Goal: Task Accomplishment & Management: Manage account settings

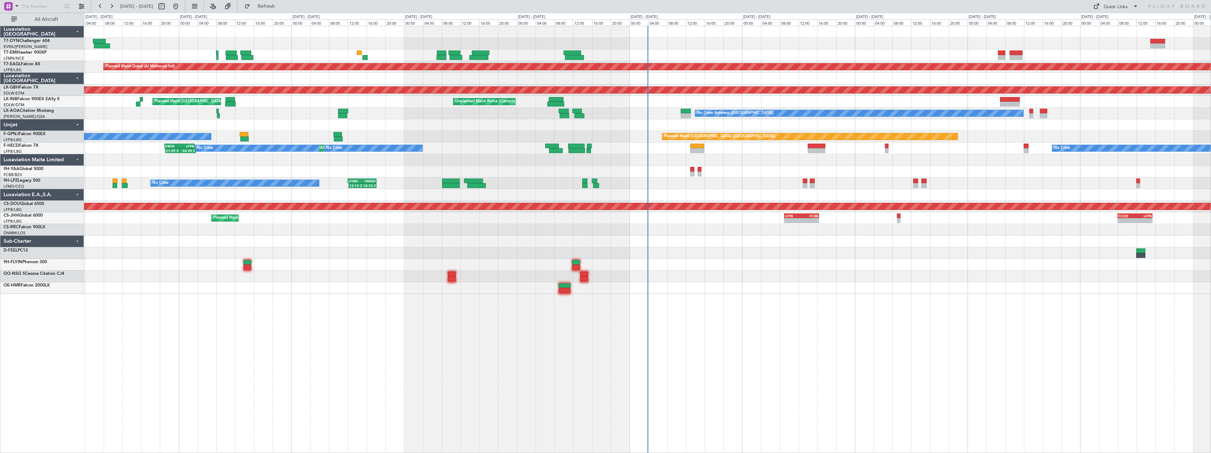
click at [697, 242] on div at bounding box center [647, 242] width 1127 height 12
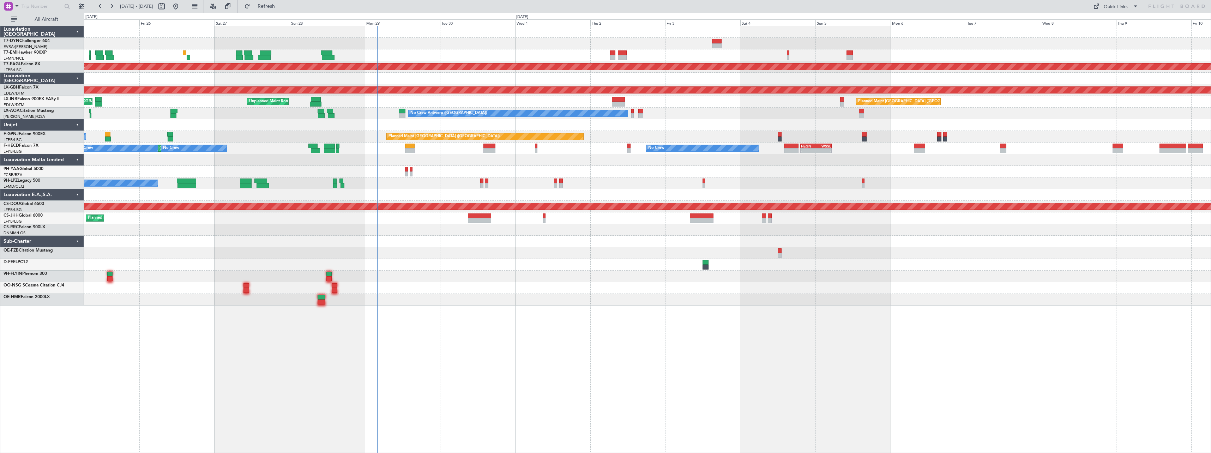
click at [537, 278] on div at bounding box center [647, 277] width 1127 height 12
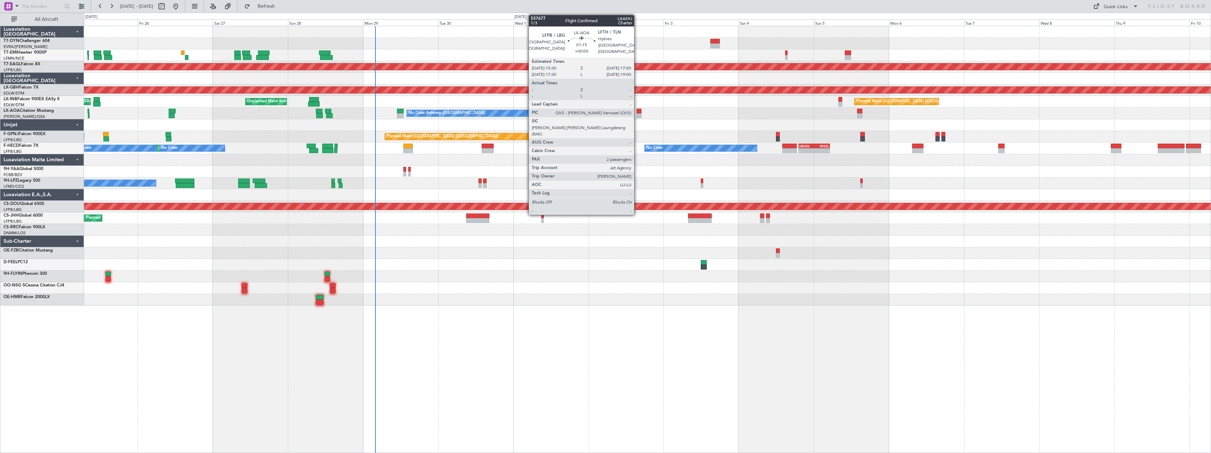
click at [637, 113] on div at bounding box center [639, 111] width 5 height 5
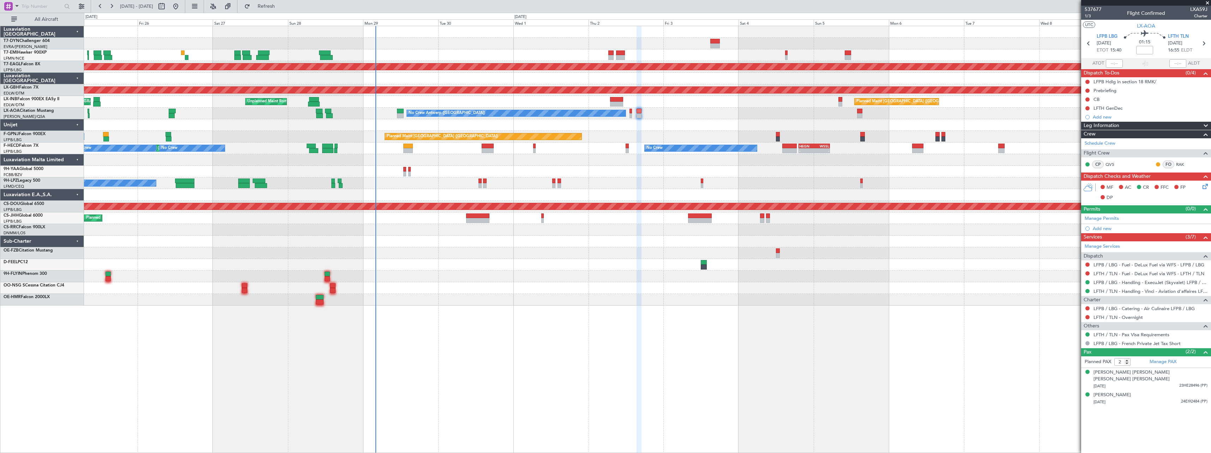
click at [1207, 4] on span at bounding box center [1207, 3] width 7 height 6
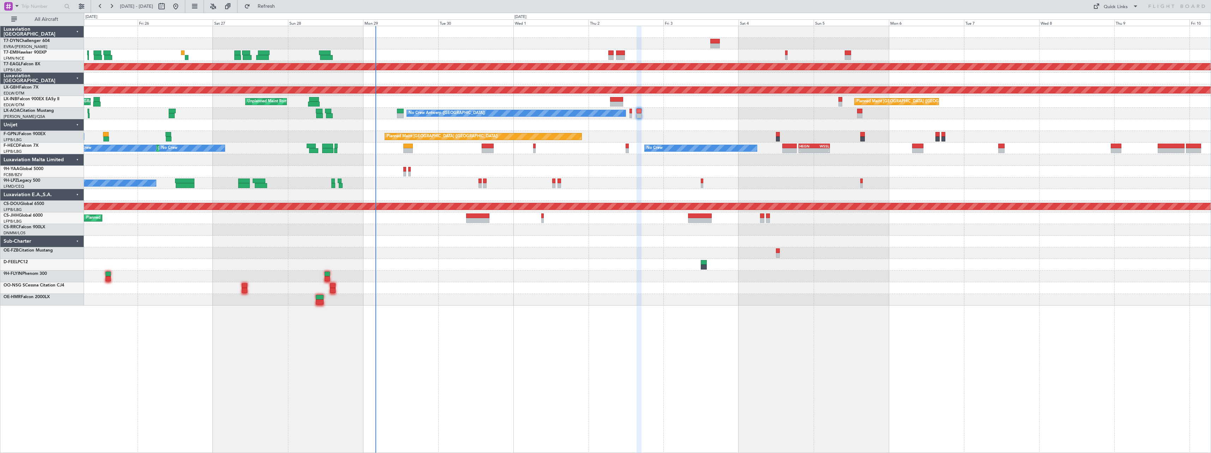
type input "0"
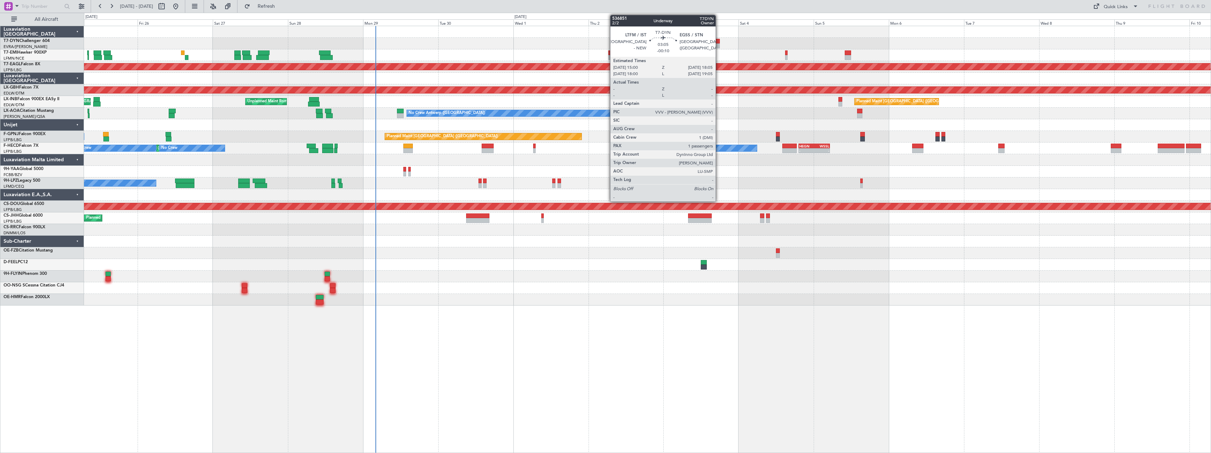
click at [719, 44] on div at bounding box center [715, 45] width 10 height 5
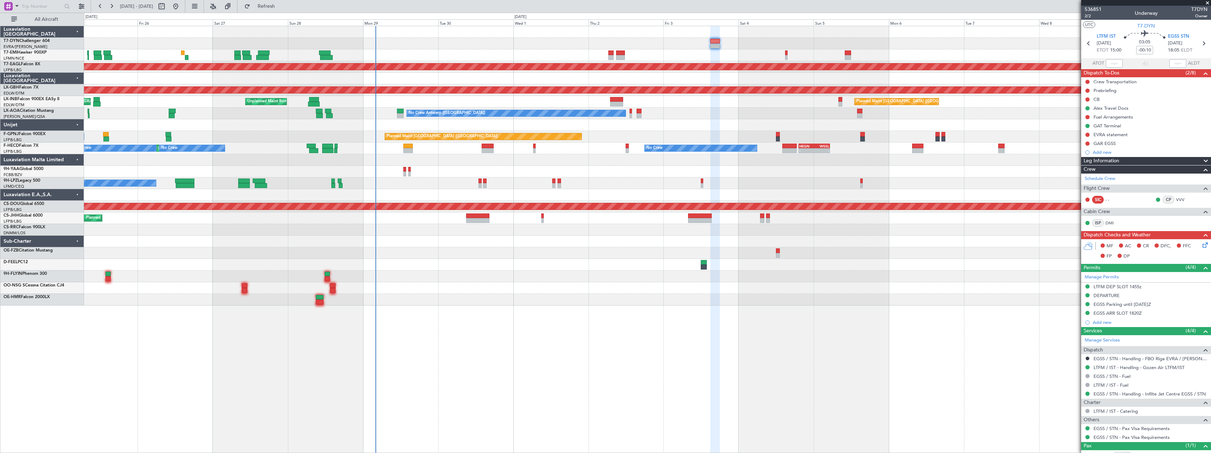
click at [1088, 137] on mat-tooltip-component "Not Started" at bounding box center [1088, 146] width 34 height 19
click at [1087, 133] on button at bounding box center [1088, 135] width 4 height 4
click at [1072, 175] on span at bounding box center [1074, 176] width 4 height 4
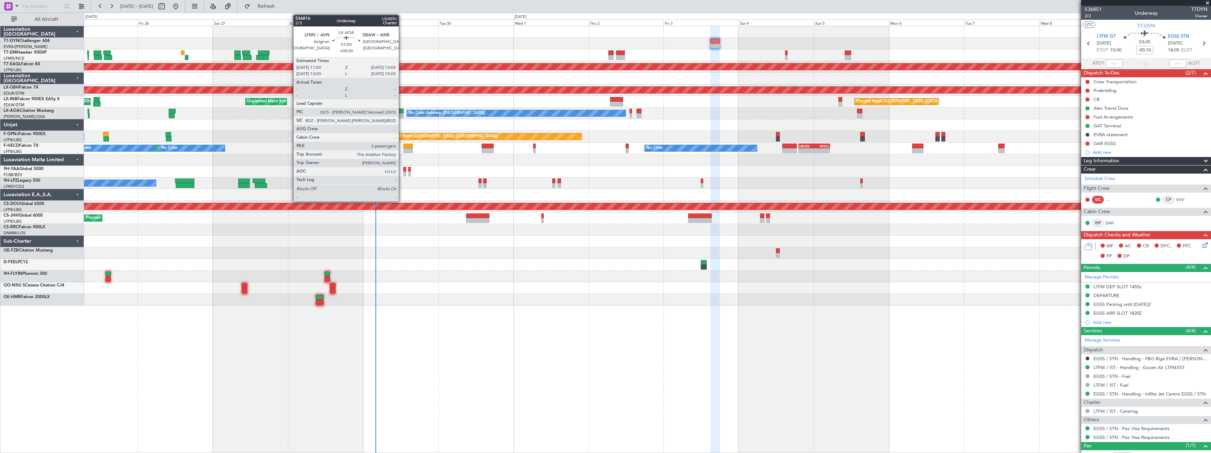
click at [402, 113] on div at bounding box center [400, 115] width 7 height 5
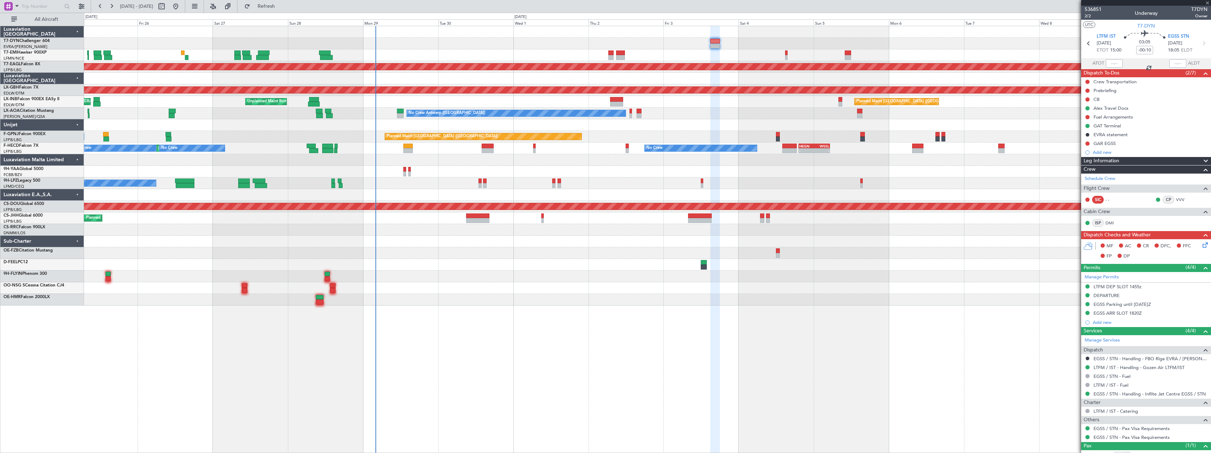
type input "+00:20"
type input "2"
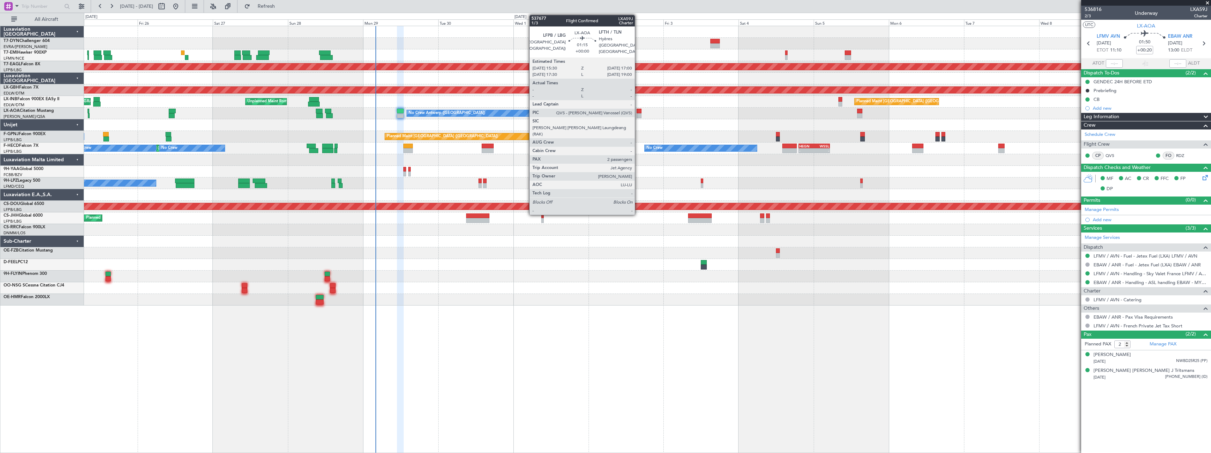
click at [638, 116] on div at bounding box center [639, 115] width 5 height 5
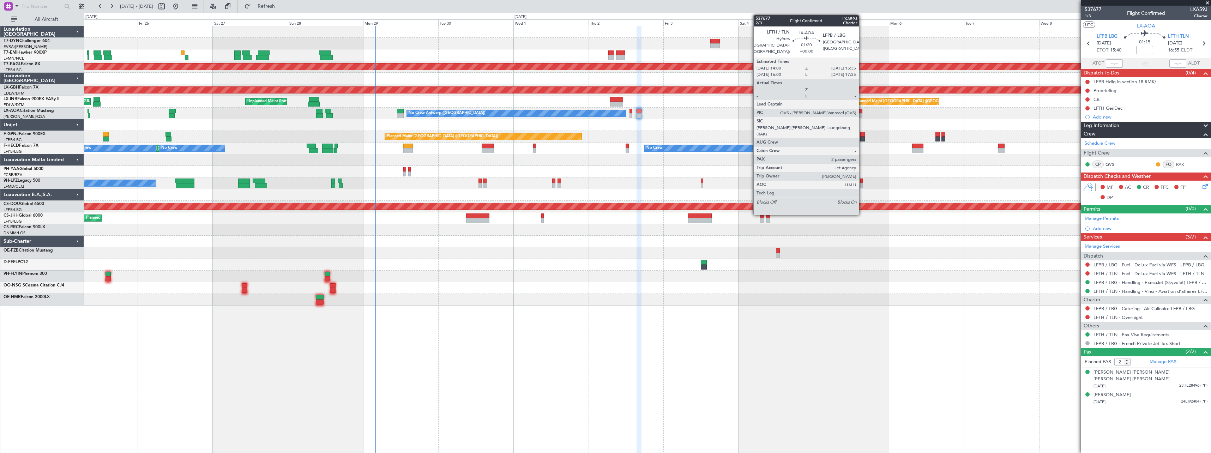
click at [862, 116] on div at bounding box center [859, 115] width 5 height 5
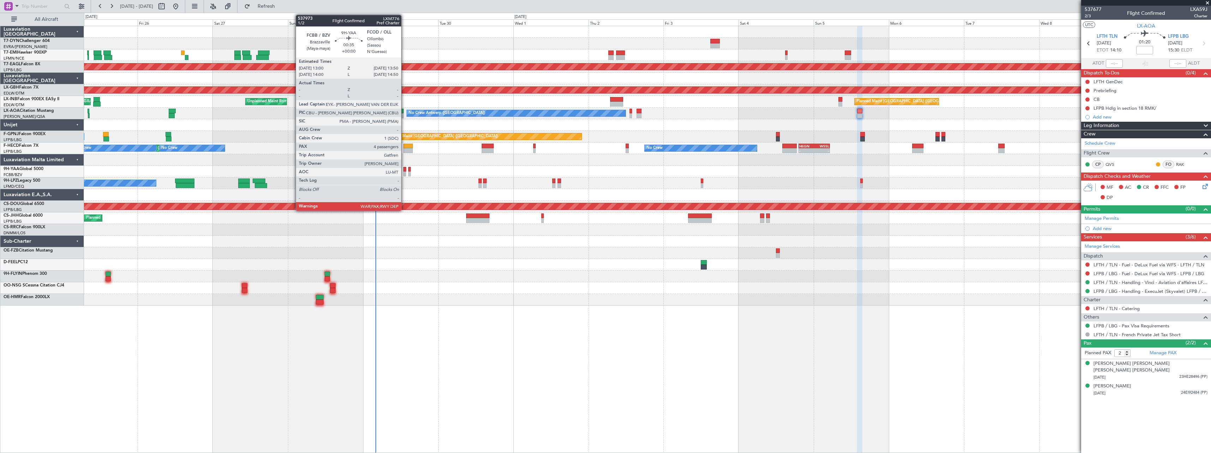
click at [404, 169] on div at bounding box center [404, 169] width 3 height 5
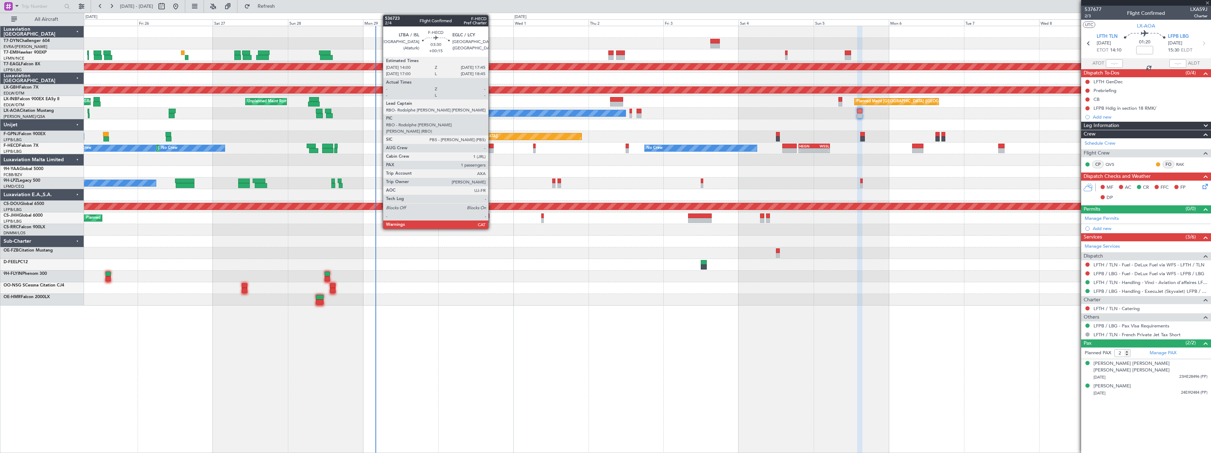
click at [492, 146] on div at bounding box center [488, 146] width 12 height 5
type input "4"
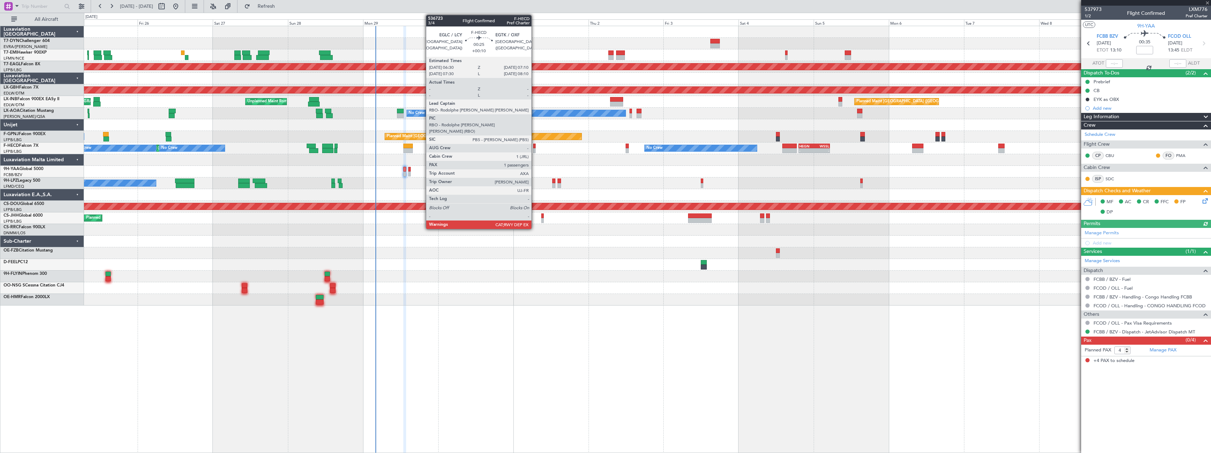
type input "+00:15"
type input "1"
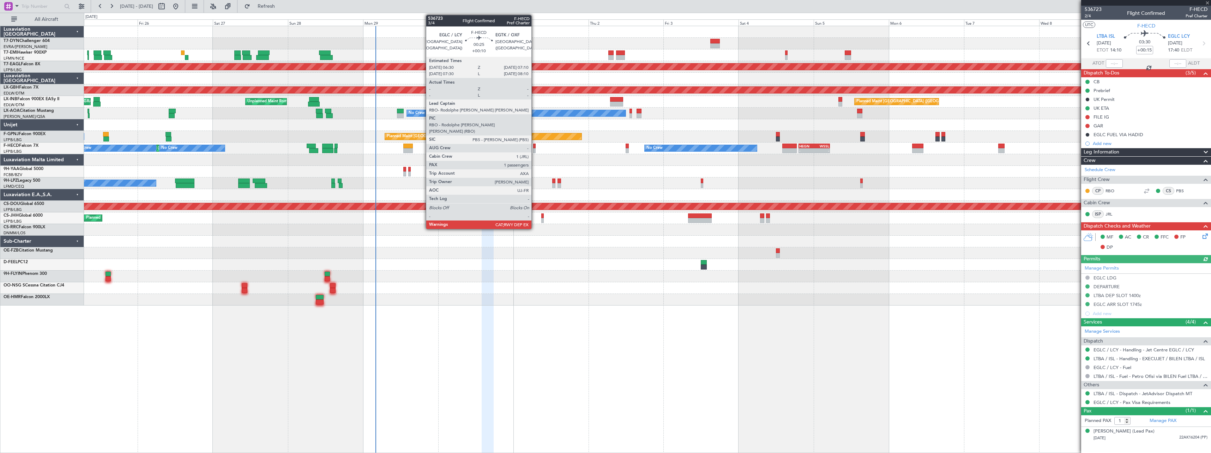
click at [535, 147] on div at bounding box center [534, 146] width 2 height 5
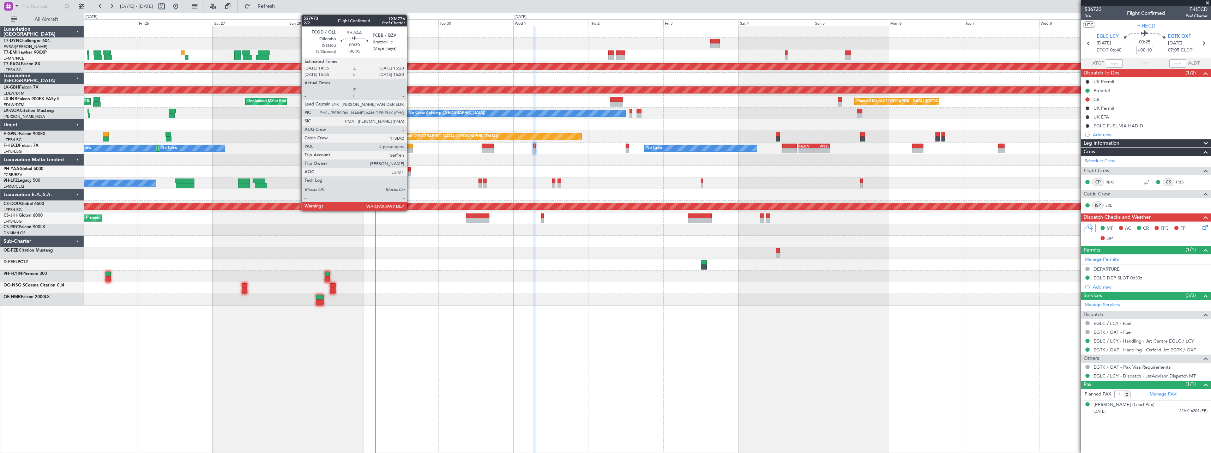
click at [410, 172] on div at bounding box center [409, 174] width 2 height 5
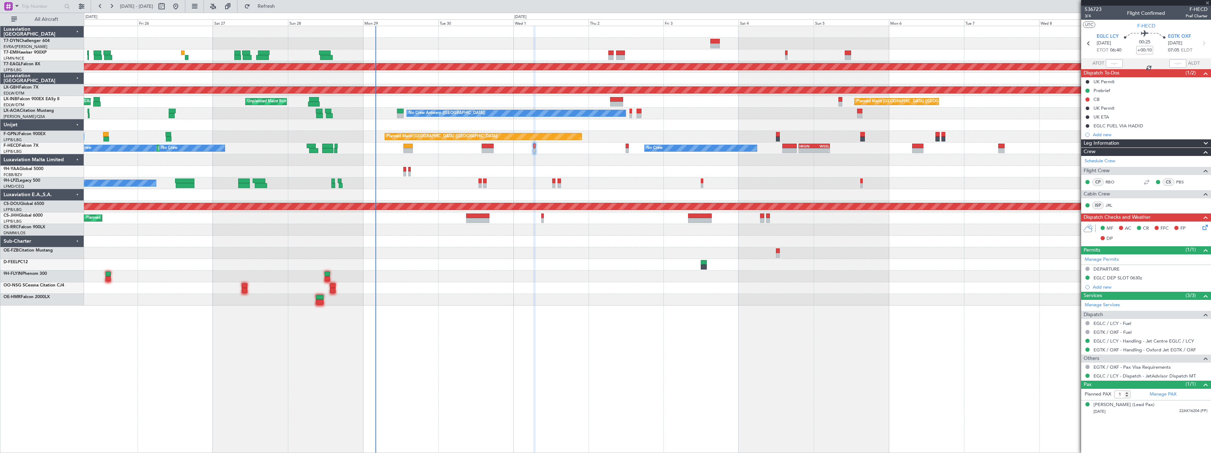
type input "-00:05"
type input "4"
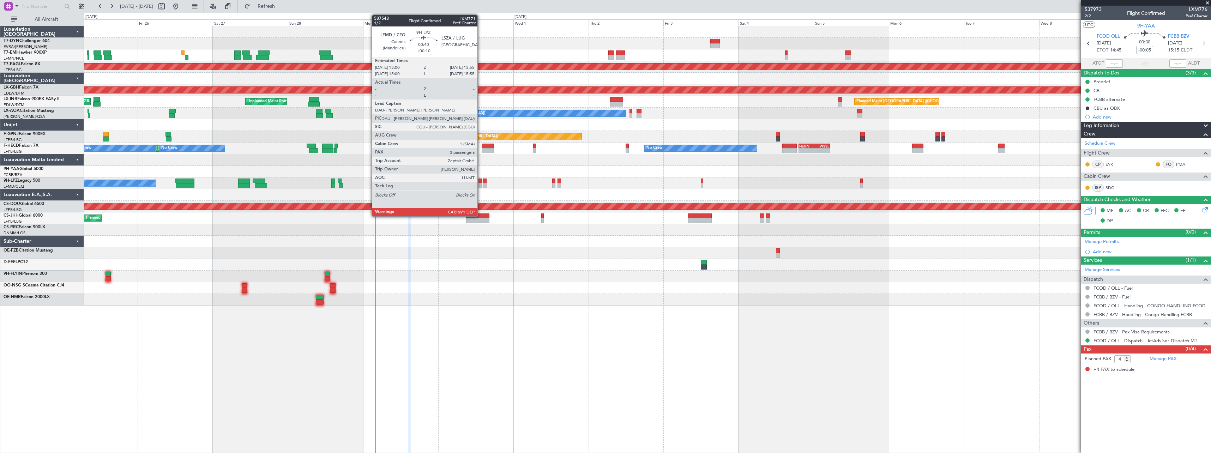
click at [481, 186] on div at bounding box center [480, 185] width 3 height 5
type input "+00:10"
type input "3"
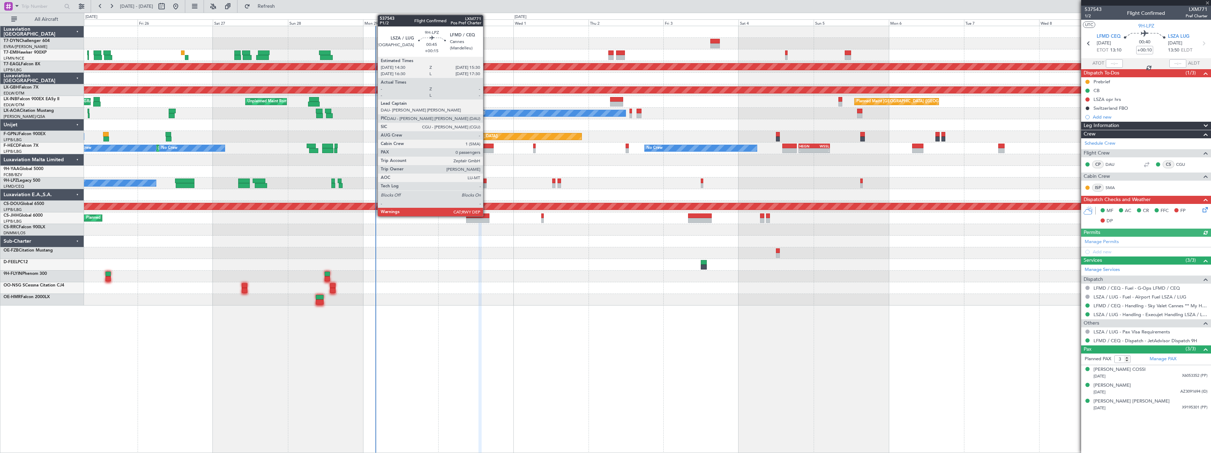
click at [486, 185] on div at bounding box center [484, 185] width 3 height 5
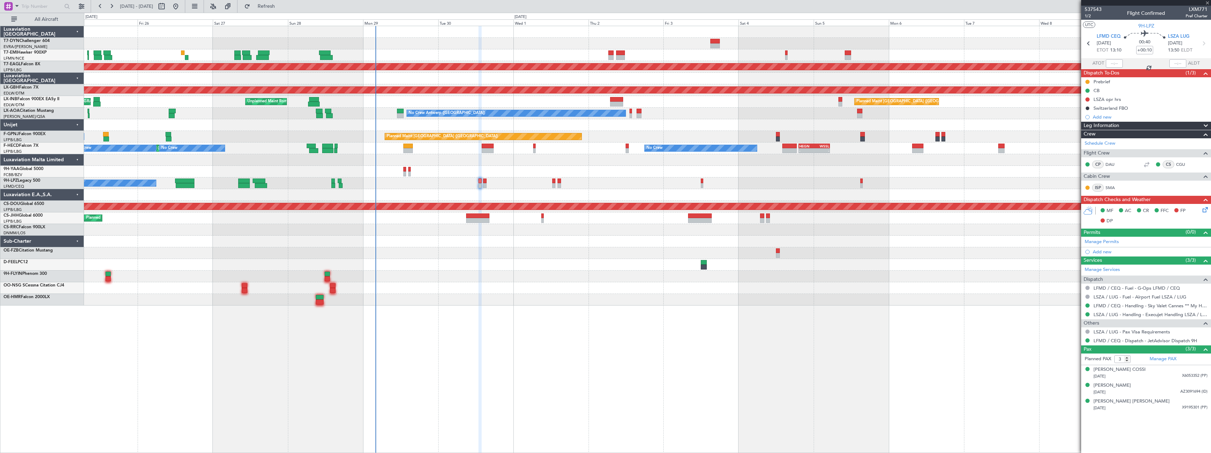
type input "+00:15"
type input "0"
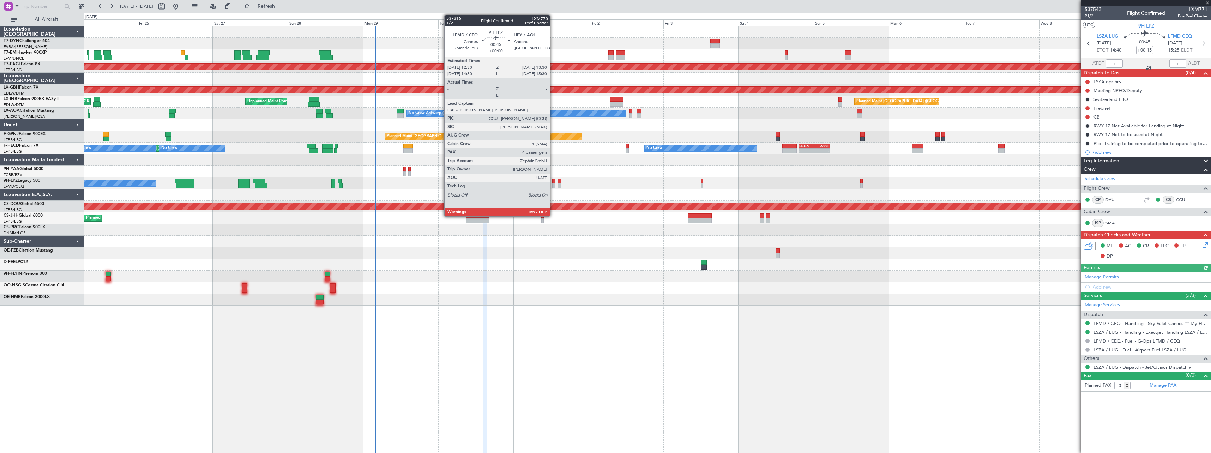
click at [553, 180] on div at bounding box center [553, 181] width 3 height 5
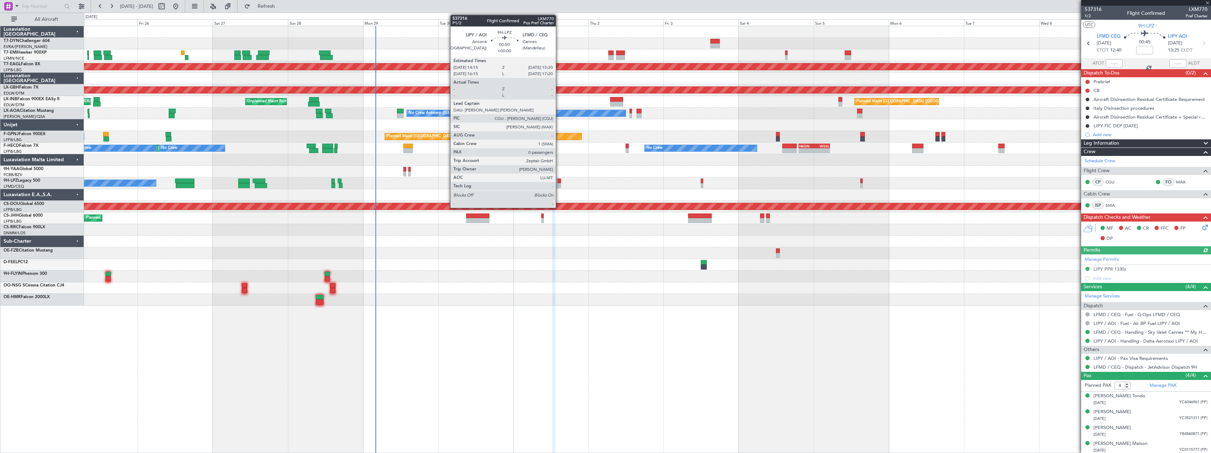
click at [559, 181] on div at bounding box center [560, 181] width 4 height 5
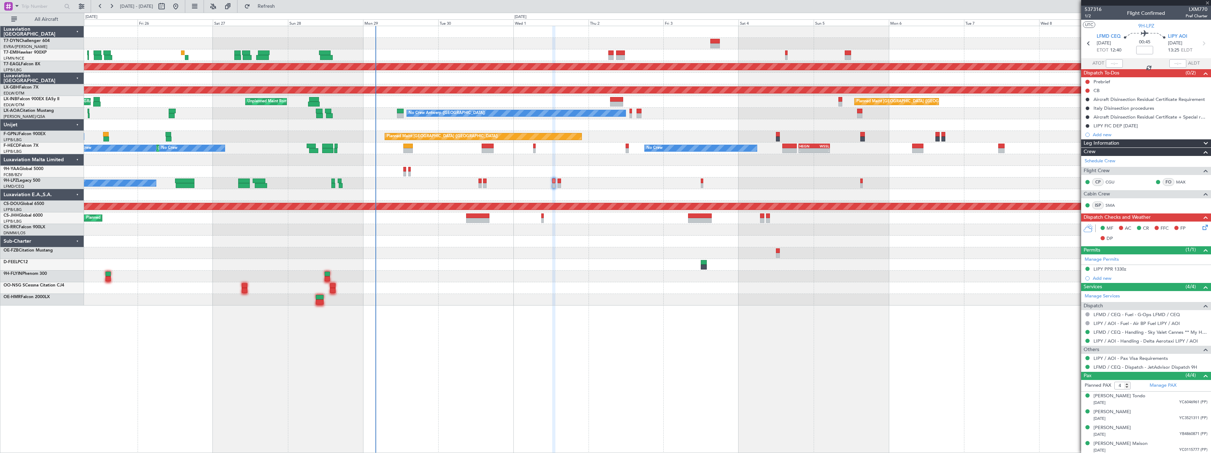
type input "0"
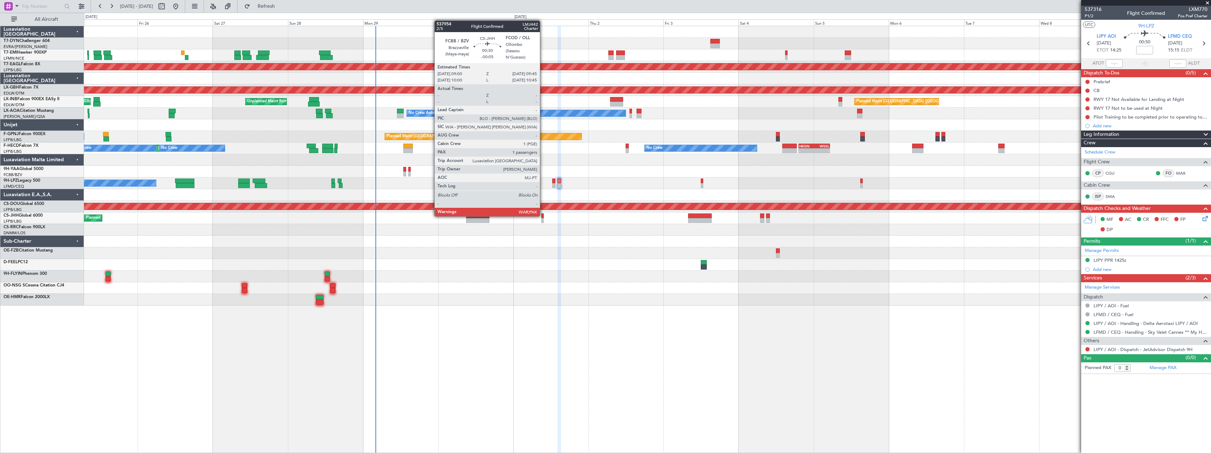
click at [543, 216] on div at bounding box center [542, 216] width 2 height 5
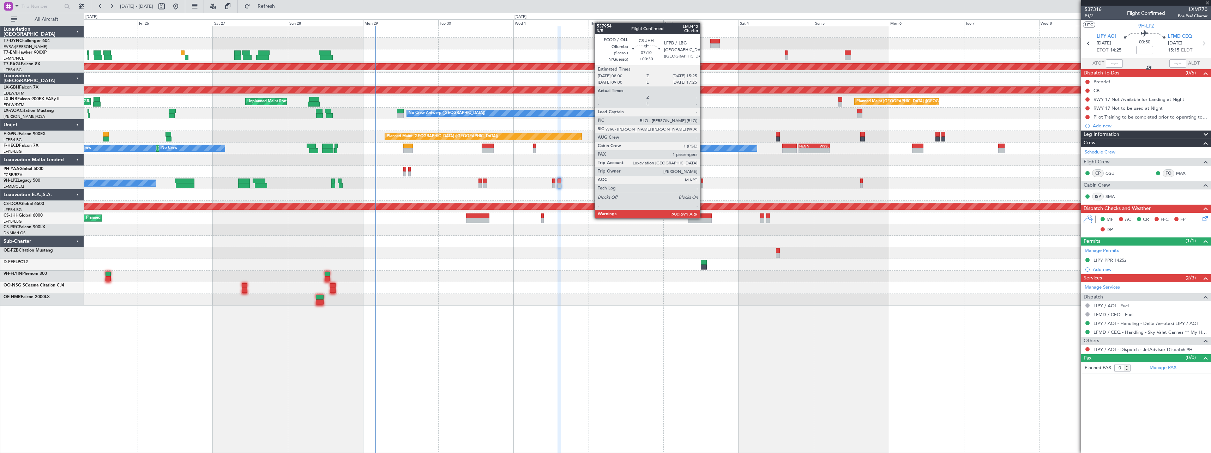
type input "-00:05"
type input "5"
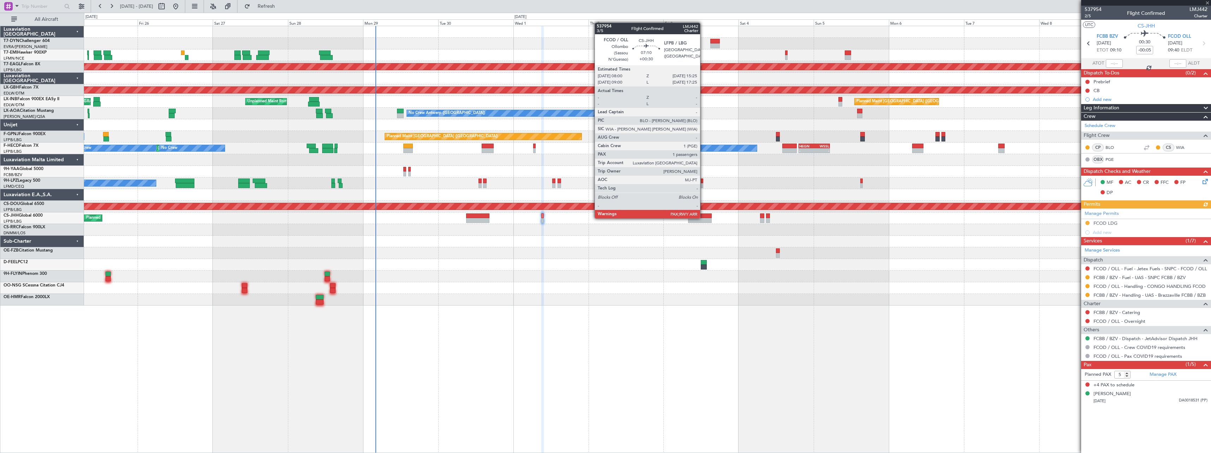
click at [703, 218] on div at bounding box center [699, 216] width 23 height 5
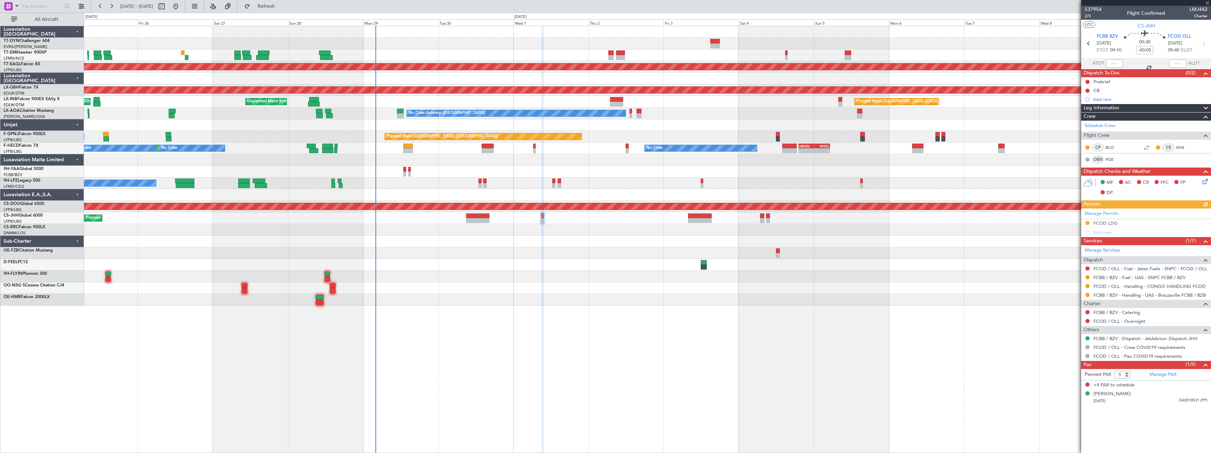
type input "+00:30"
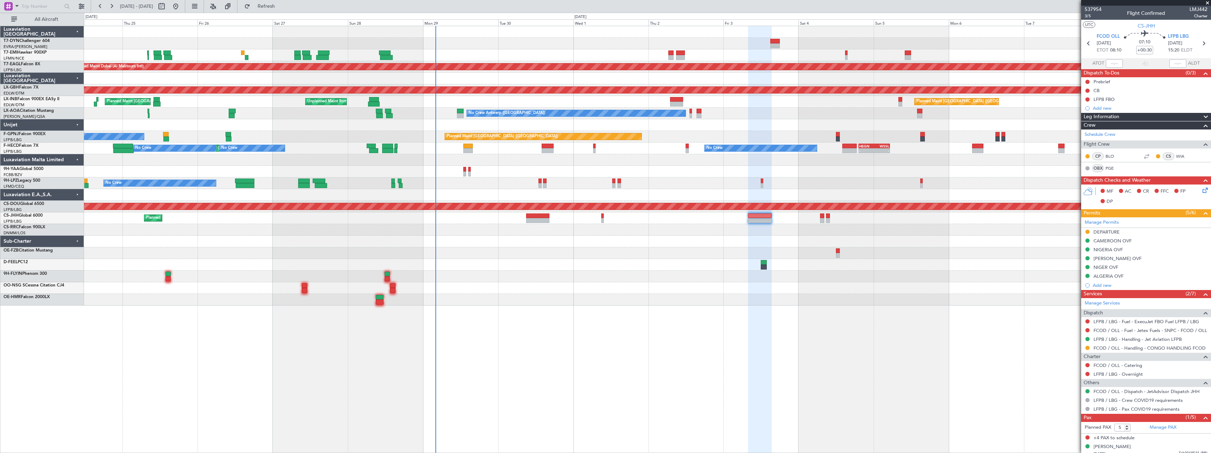
click at [422, 296] on div at bounding box center [647, 300] width 1127 height 12
click at [1206, 1] on span at bounding box center [1207, 3] width 7 height 6
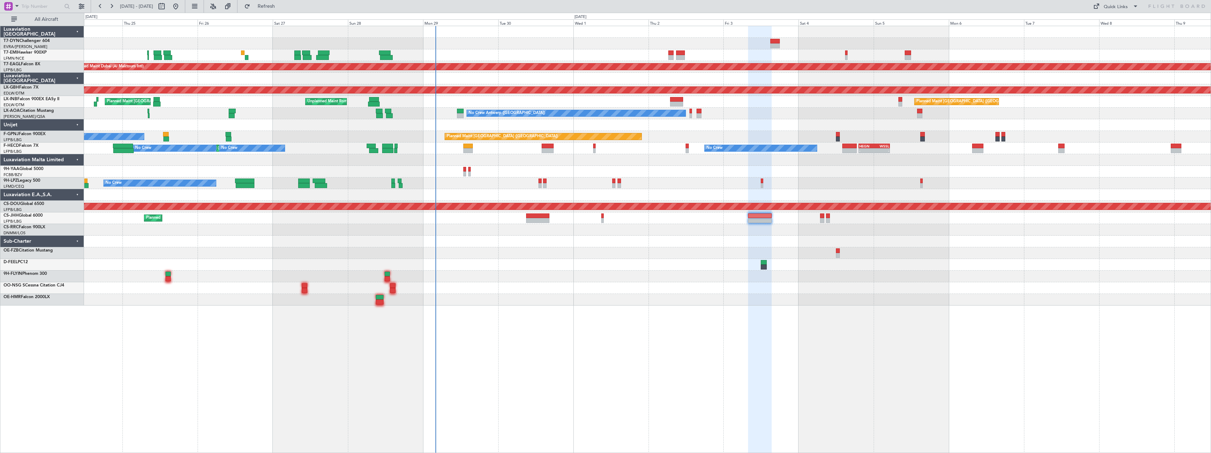
type input "0"
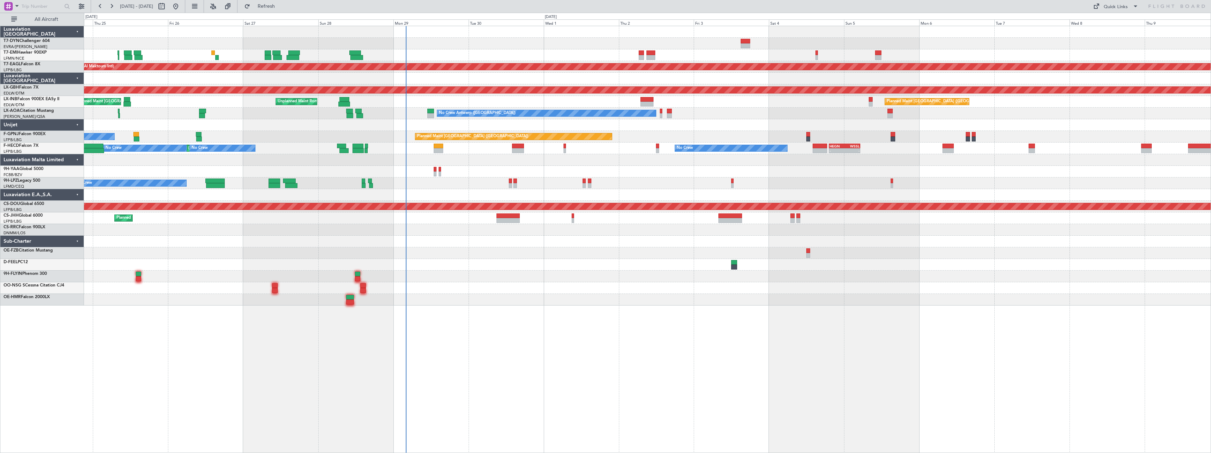
click at [451, 235] on div at bounding box center [647, 230] width 1127 height 12
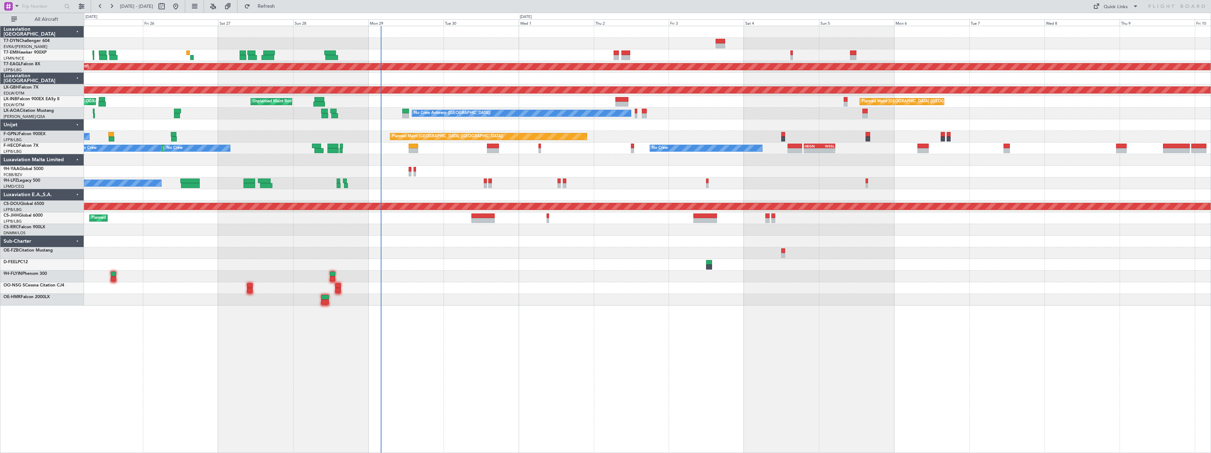
click at [475, 246] on div at bounding box center [647, 242] width 1127 height 12
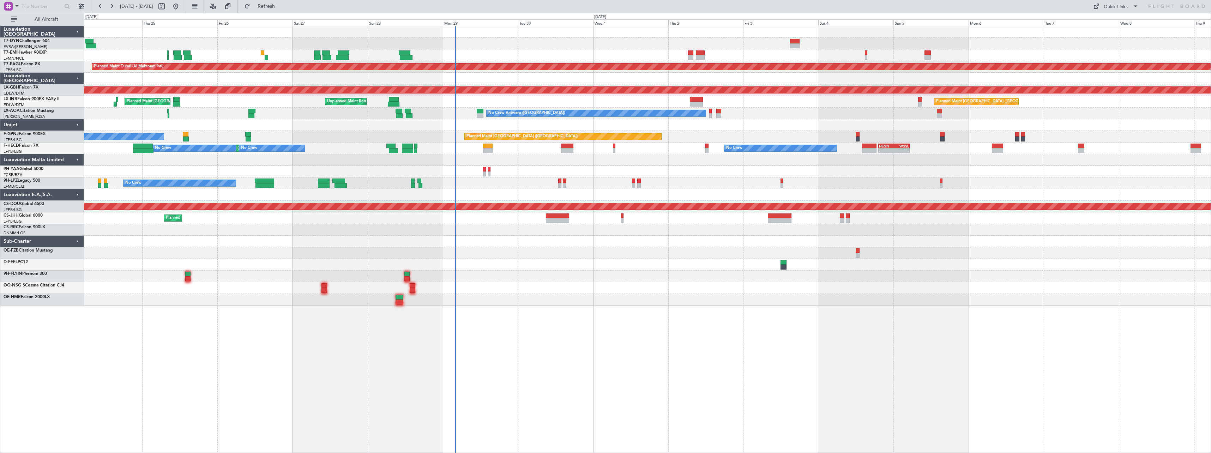
click at [487, 222] on div "Planned Maint [GEOGRAPHIC_DATA] ([GEOGRAPHIC_DATA])" at bounding box center [647, 218] width 1127 height 12
